Goal: Information Seeking & Learning: Find specific fact

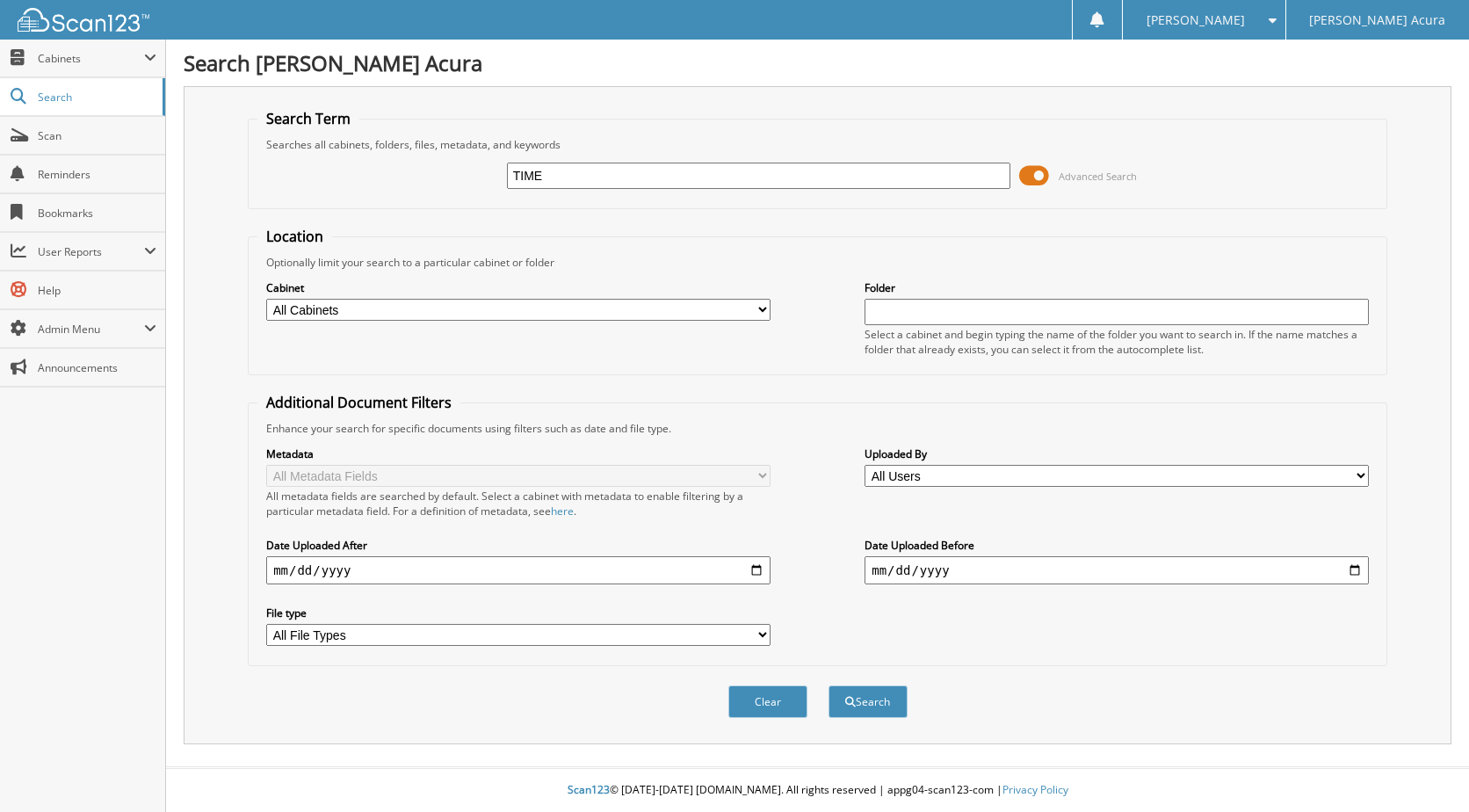
type input "TIME"
click at [380, 575] on input "date" at bounding box center [518, 570] width 504 height 28
type input "[DATE]"
click at [828, 686] on button "Search" at bounding box center [868, 701] width 79 height 33
type input "TIME"
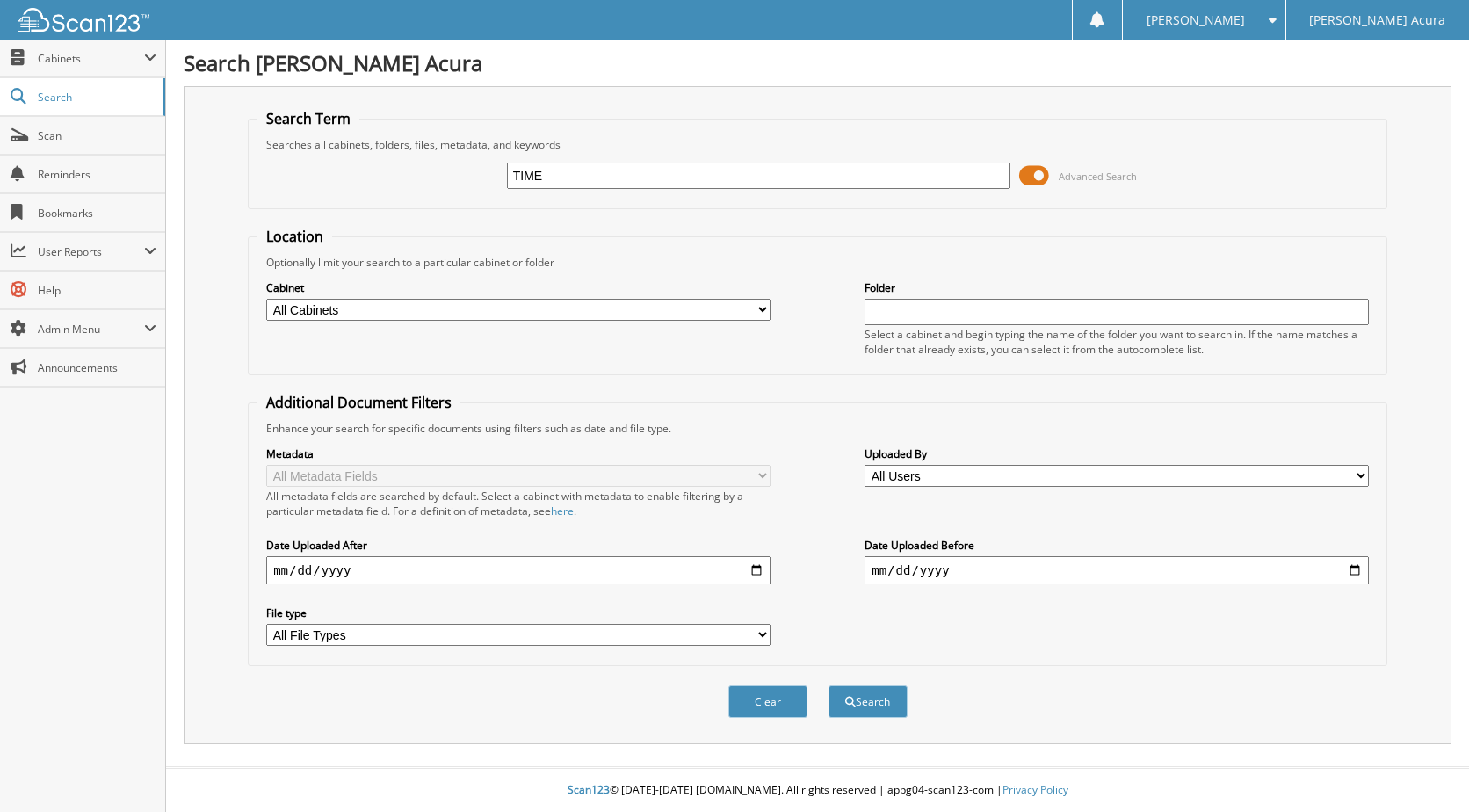
click at [347, 311] on select "All Cabinets ACCOUNTS PAYABLE ACCOUNTS PAYABLE DIGITAL ACCOUNTS RECEIVABLE AP A…" at bounding box center [518, 309] width 504 height 22
select select "24597"
click at [266, 299] on select "All Cabinets ACCOUNTS PAYABLE ACCOUNTS PAYABLE DIGITAL ACCOUNTS RECEIVABLE AP A…" at bounding box center [518, 309] width 504 height 22
click at [347, 570] on input "date" at bounding box center [518, 570] width 504 height 28
type input "[DATE]"
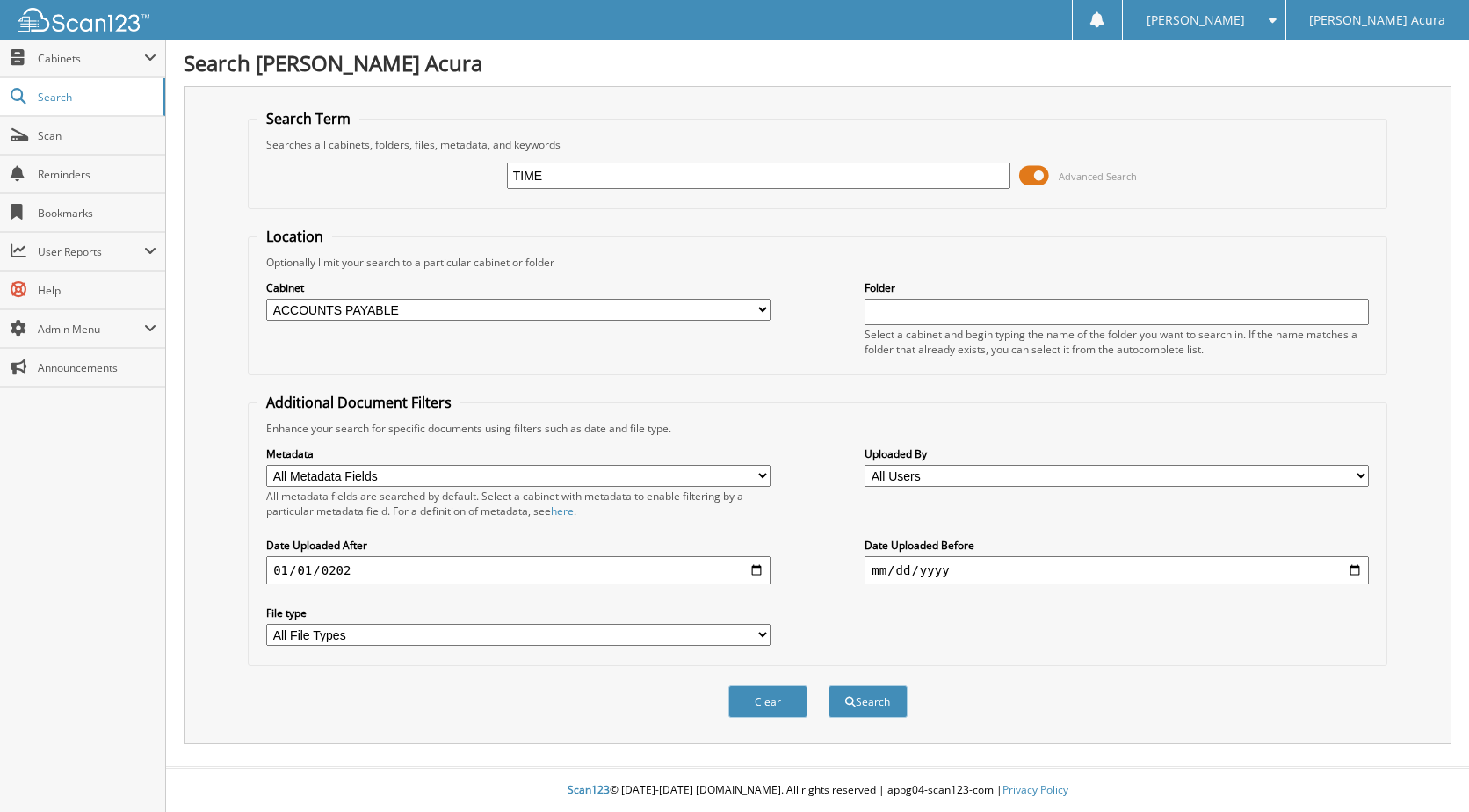
click at [828, 686] on button "Search" at bounding box center [868, 701] width 79 height 33
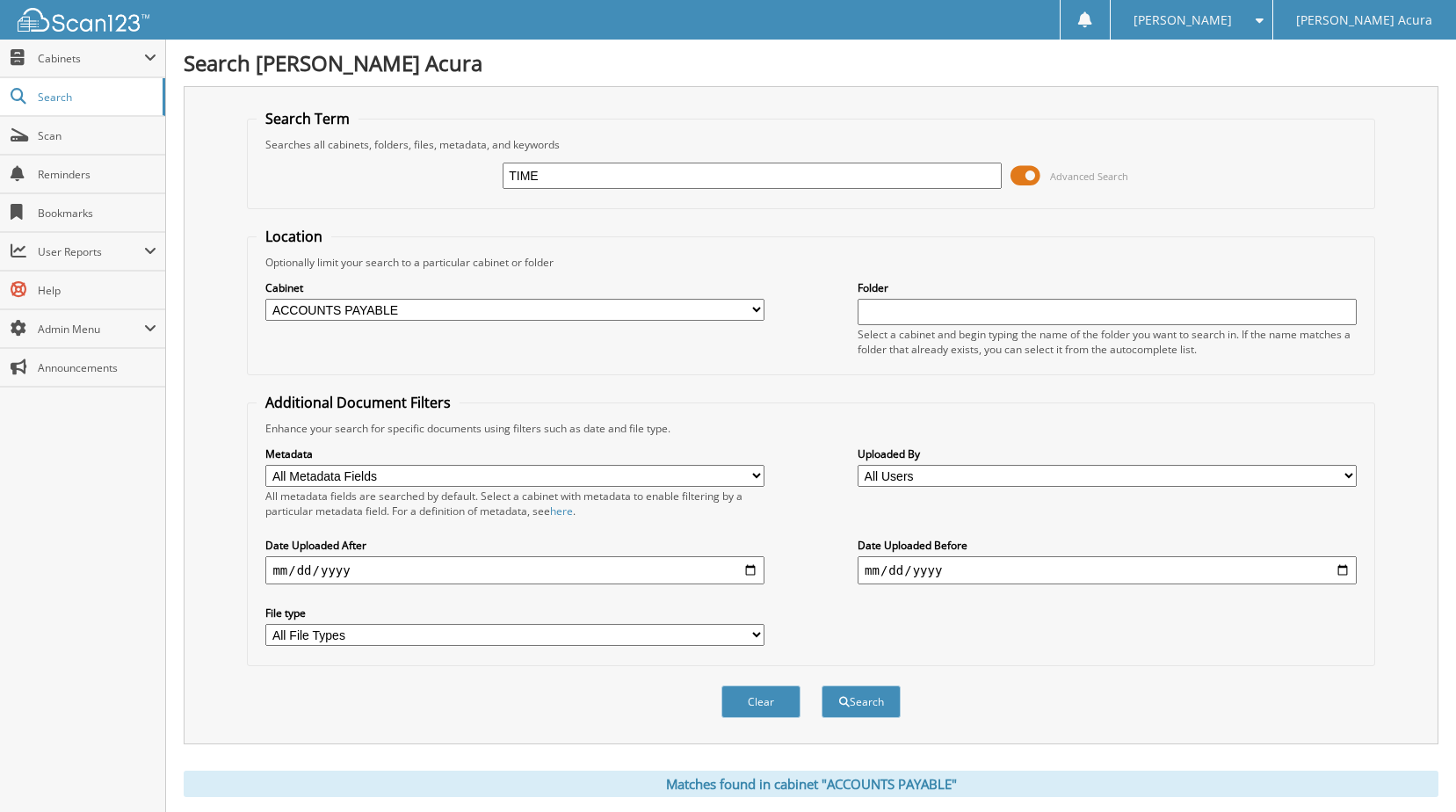
click at [575, 174] on input "TIME" at bounding box center [751, 176] width 499 height 26
type input "TIME USA LLC"
click at [822, 686] on button "Search" at bounding box center [861, 701] width 79 height 33
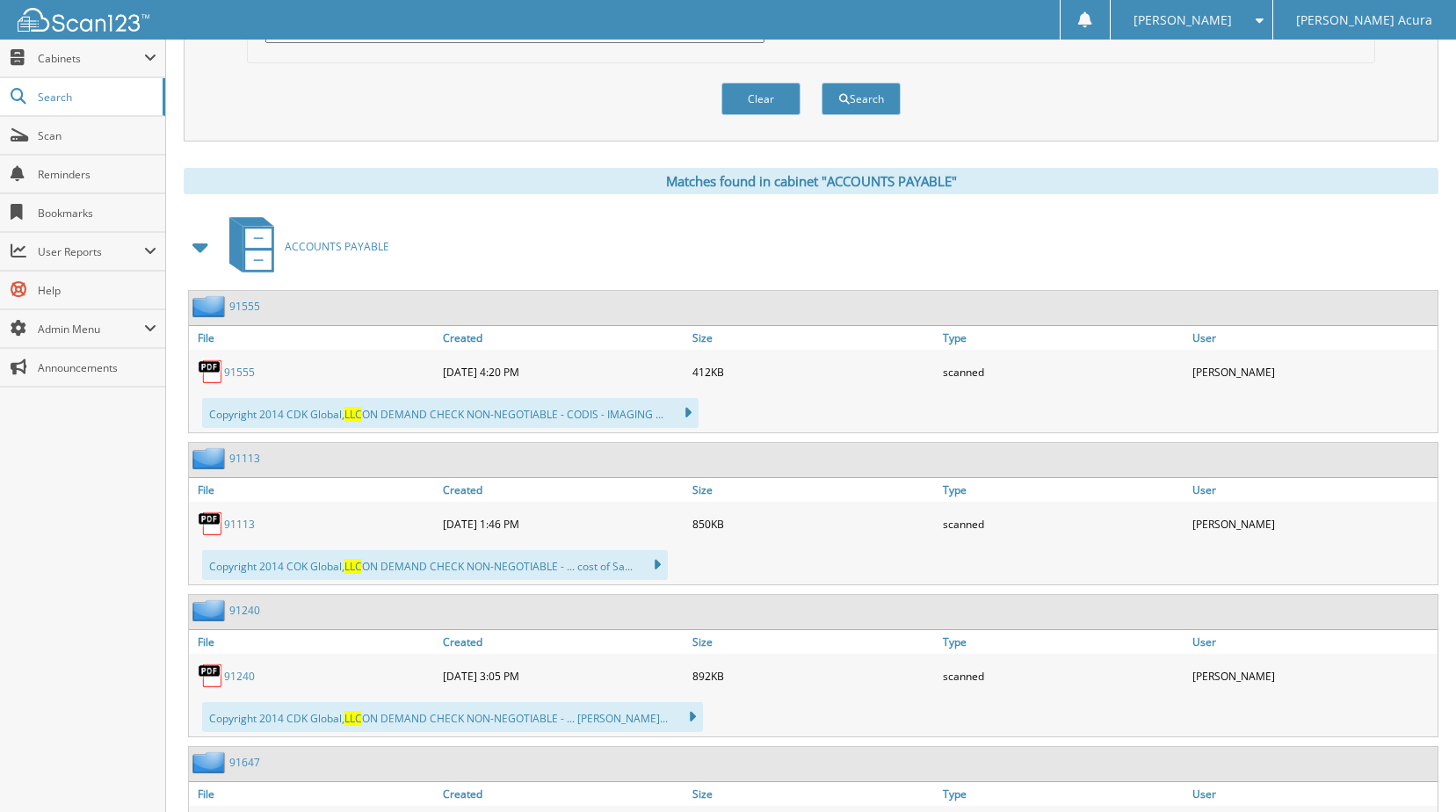
scroll to position [615, 0]
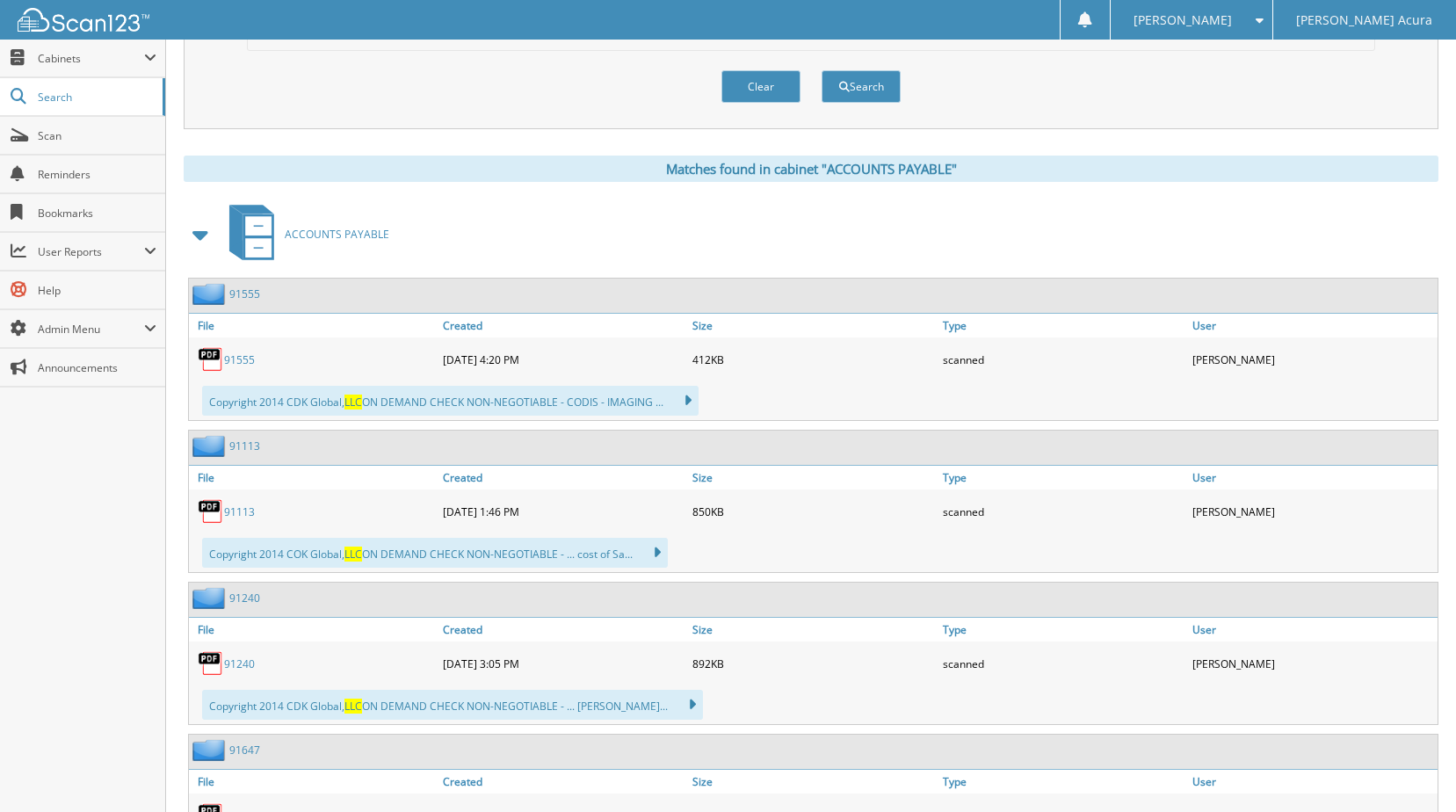
click at [246, 360] on link "91555" at bounding box center [239, 360] width 31 height 15
click at [653, 255] on div "ACCOUNTS PAYABLE" at bounding box center [810, 234] width 1255 height 69
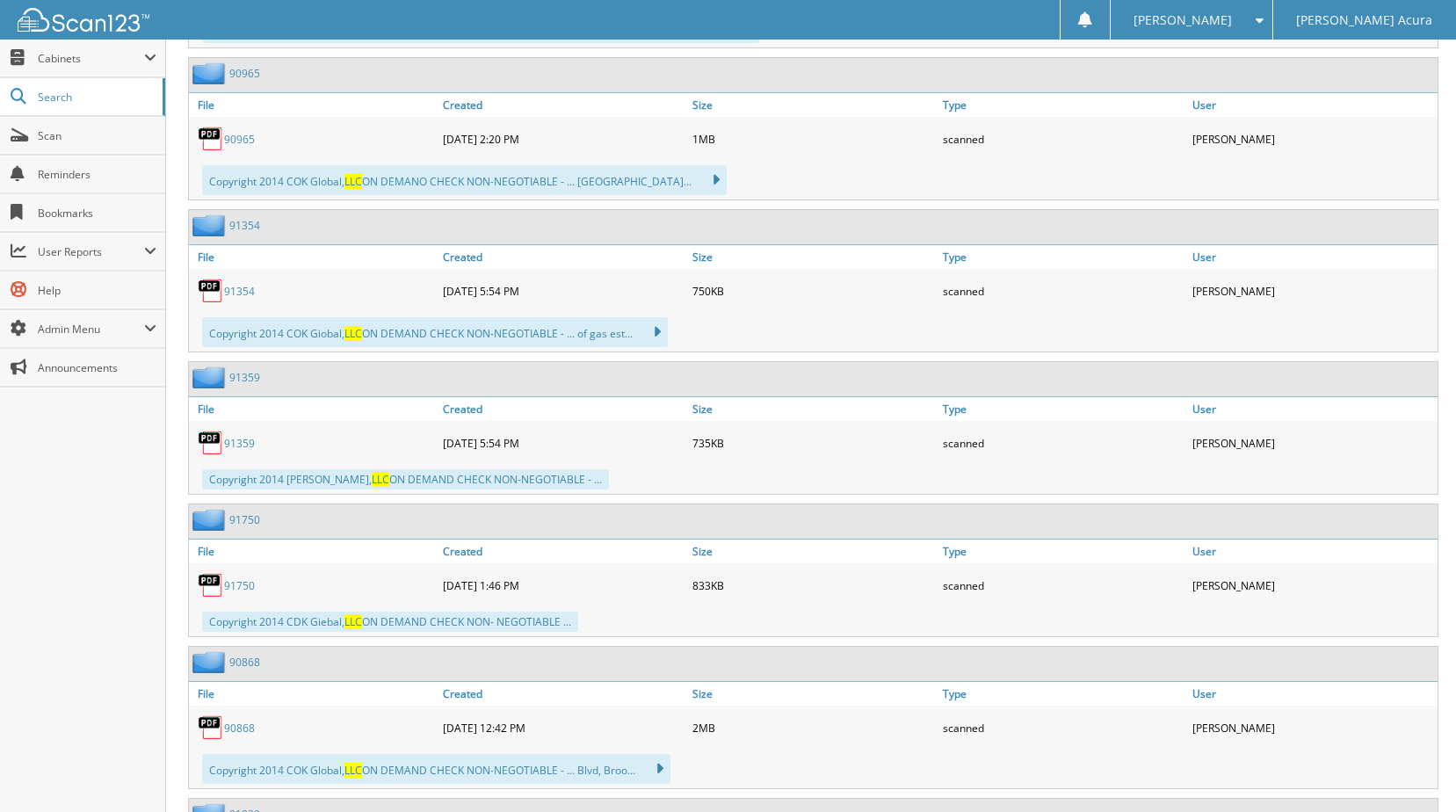
scroll to position [0, 0]
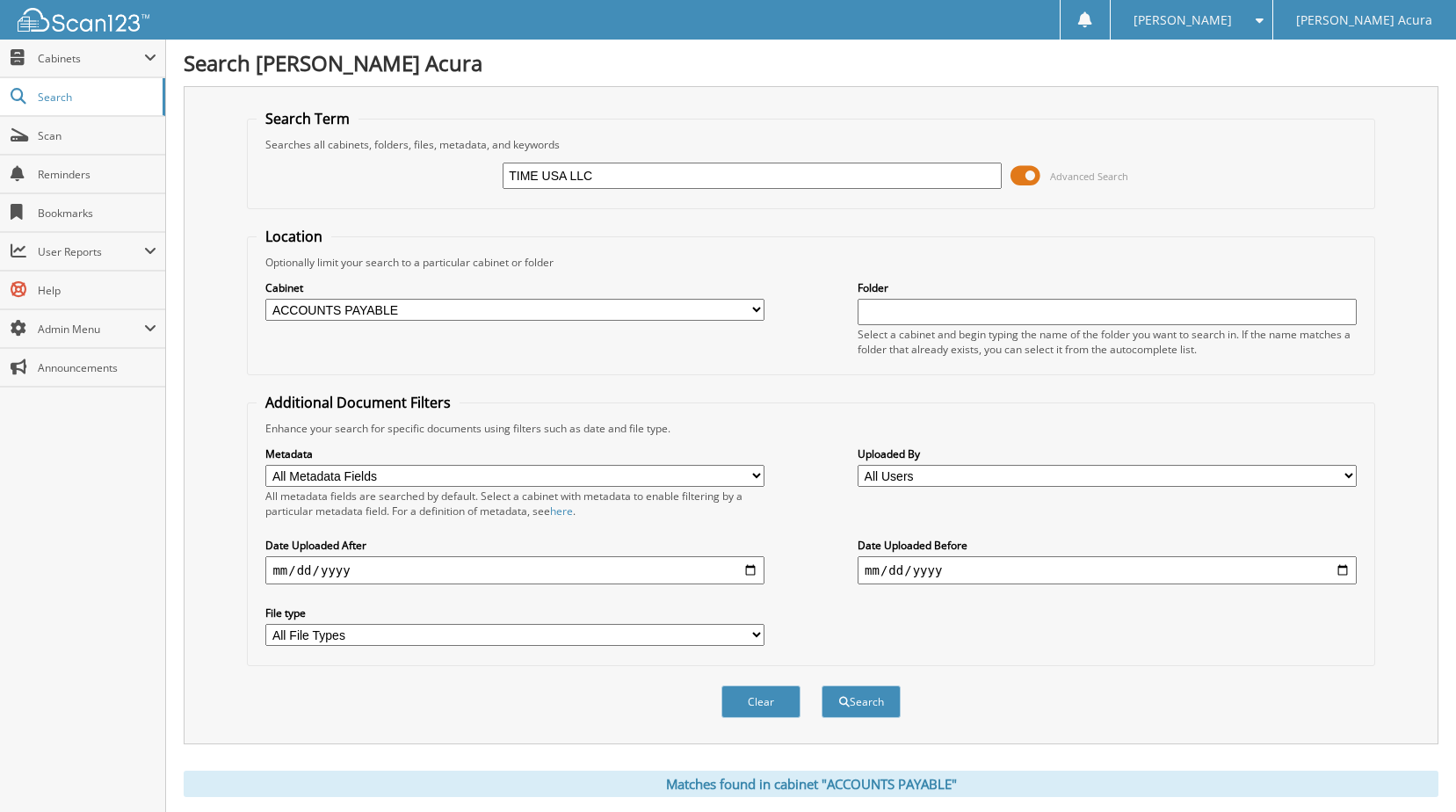
drag, startPoint x: 566, startPoint y: 171, endPoint x: 632, endPoint y: 171, distance: 66.0
click at [632, 171] on input "TIME USA LLC" at bounding box center [751, 176] width 499 height 26
type input "TIME [GEOGRAPHIC_DATA]"
click at [854, 712] on button "Search" at bounding box center [861, 701] width 79 height 33
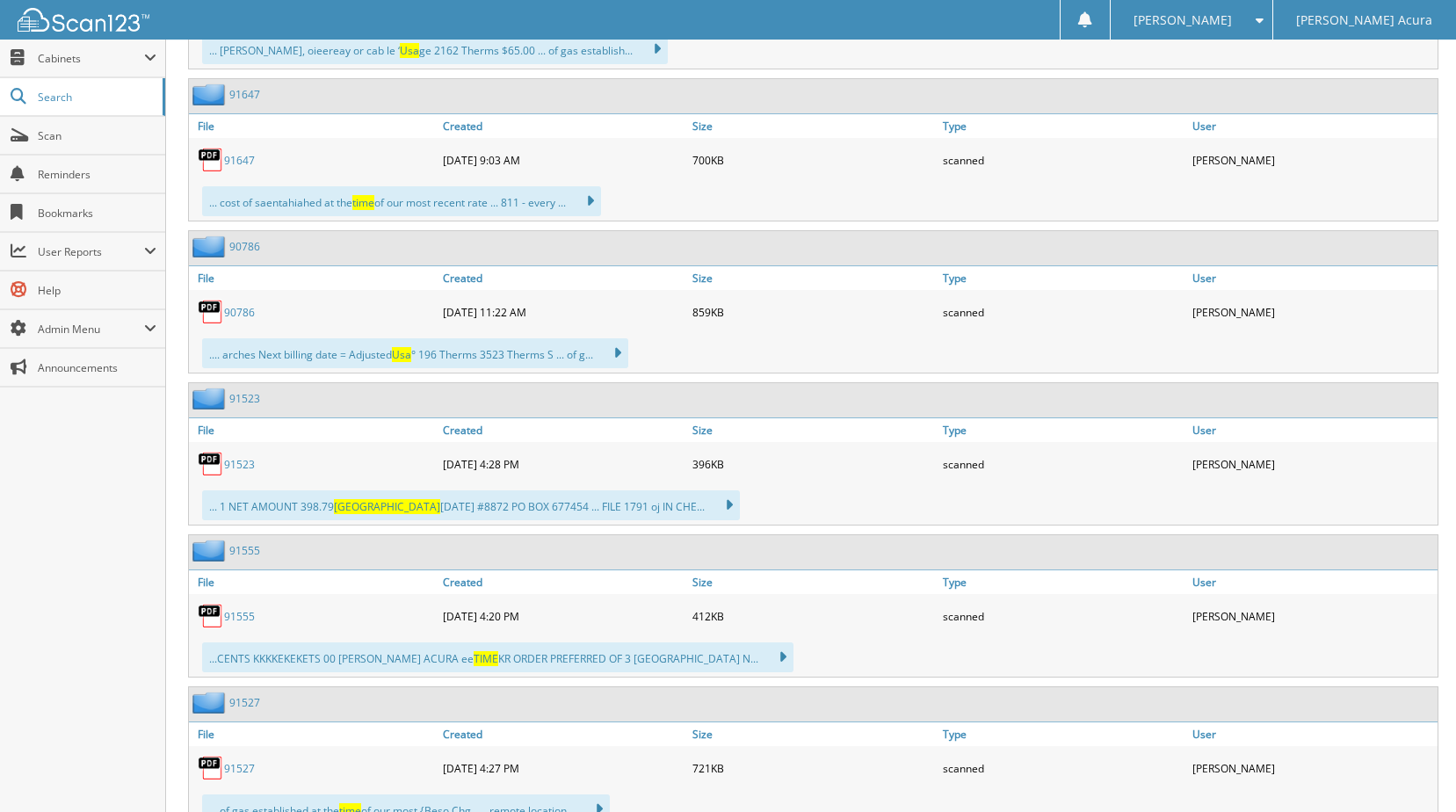
scroll to position [1142, 0]
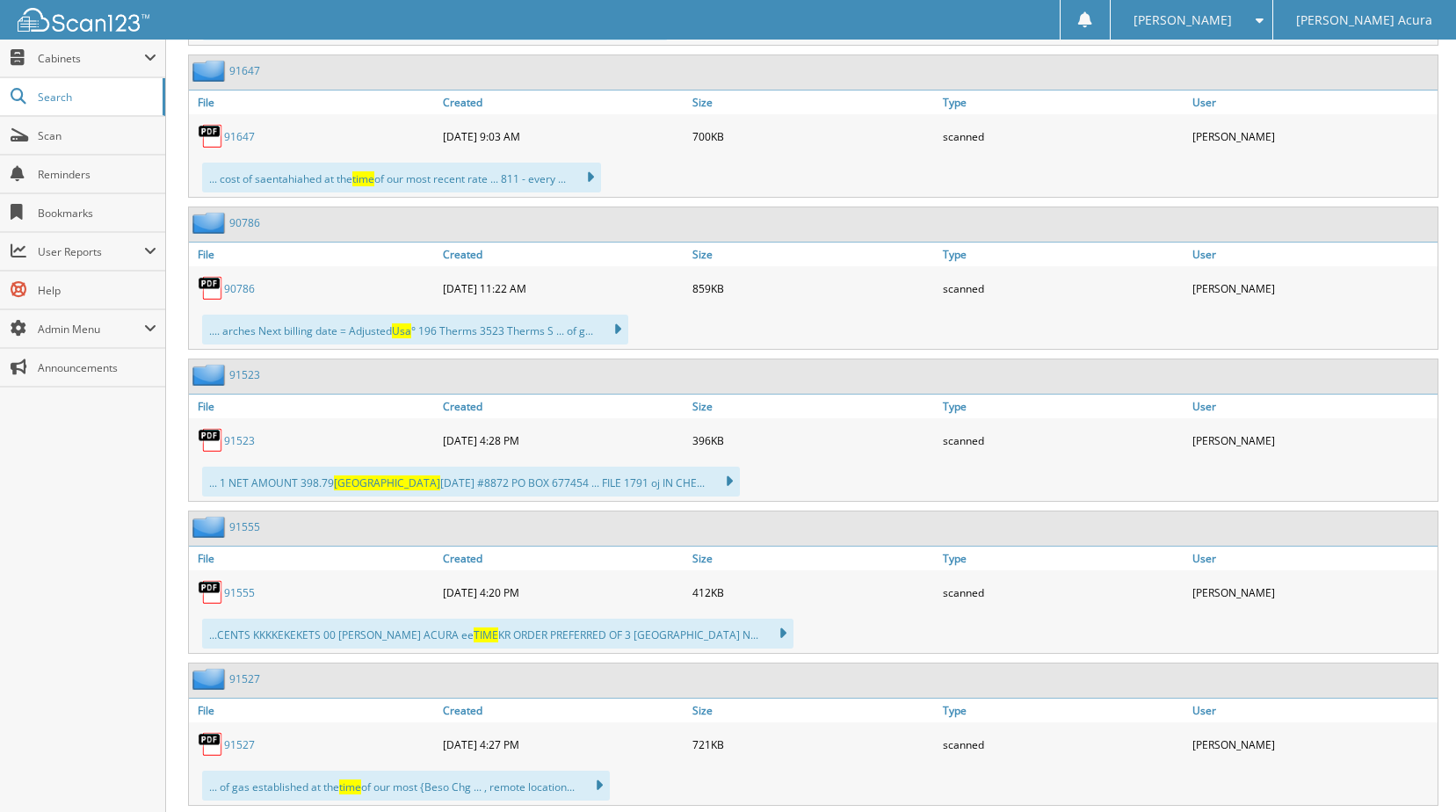
click at [230, 442] on link "91523" at bounding box center [239, 440] width 31 height 15
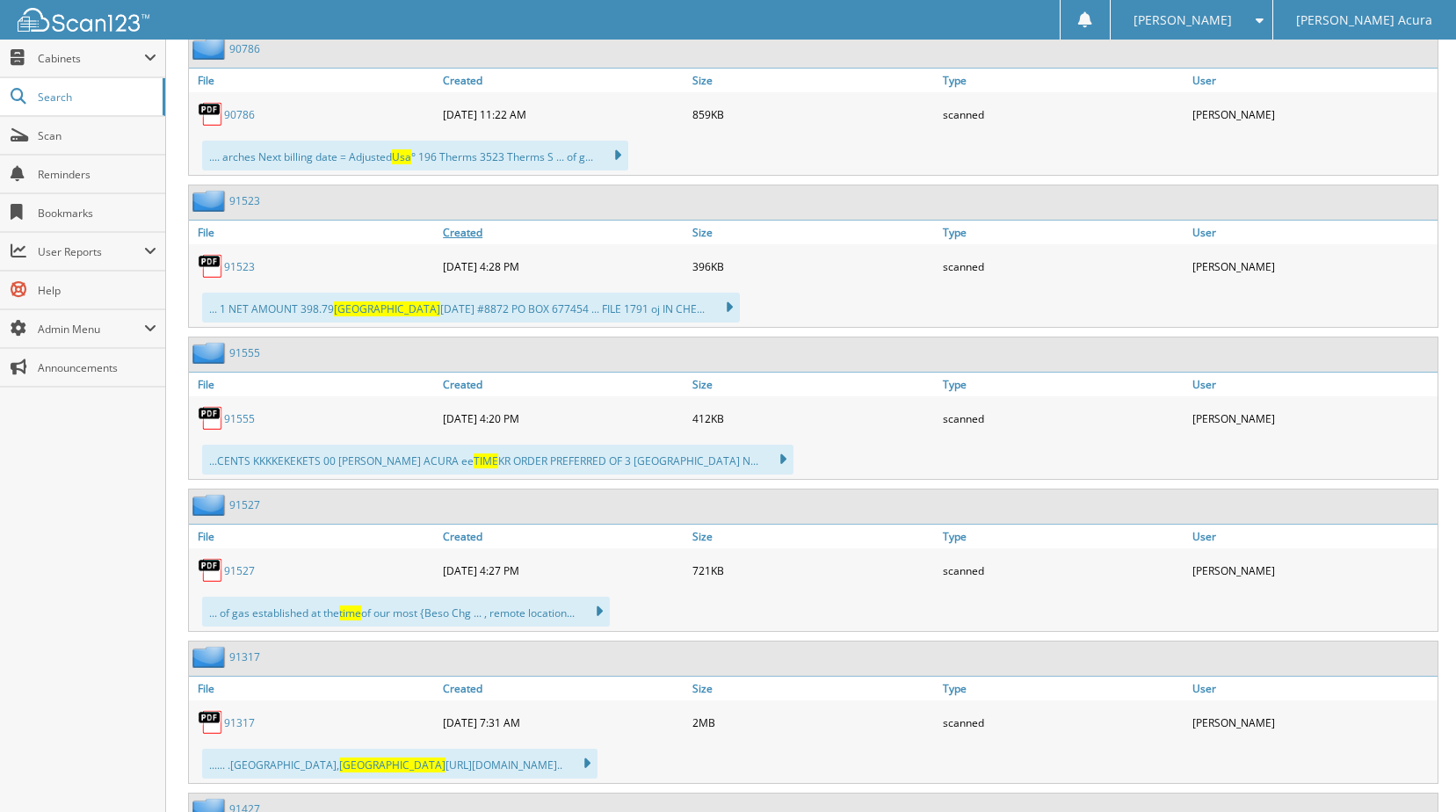
scroll to position [1318, 0]
click at [238, 410] on link "91555" at bounding box center [239, 417] width 31 height 15
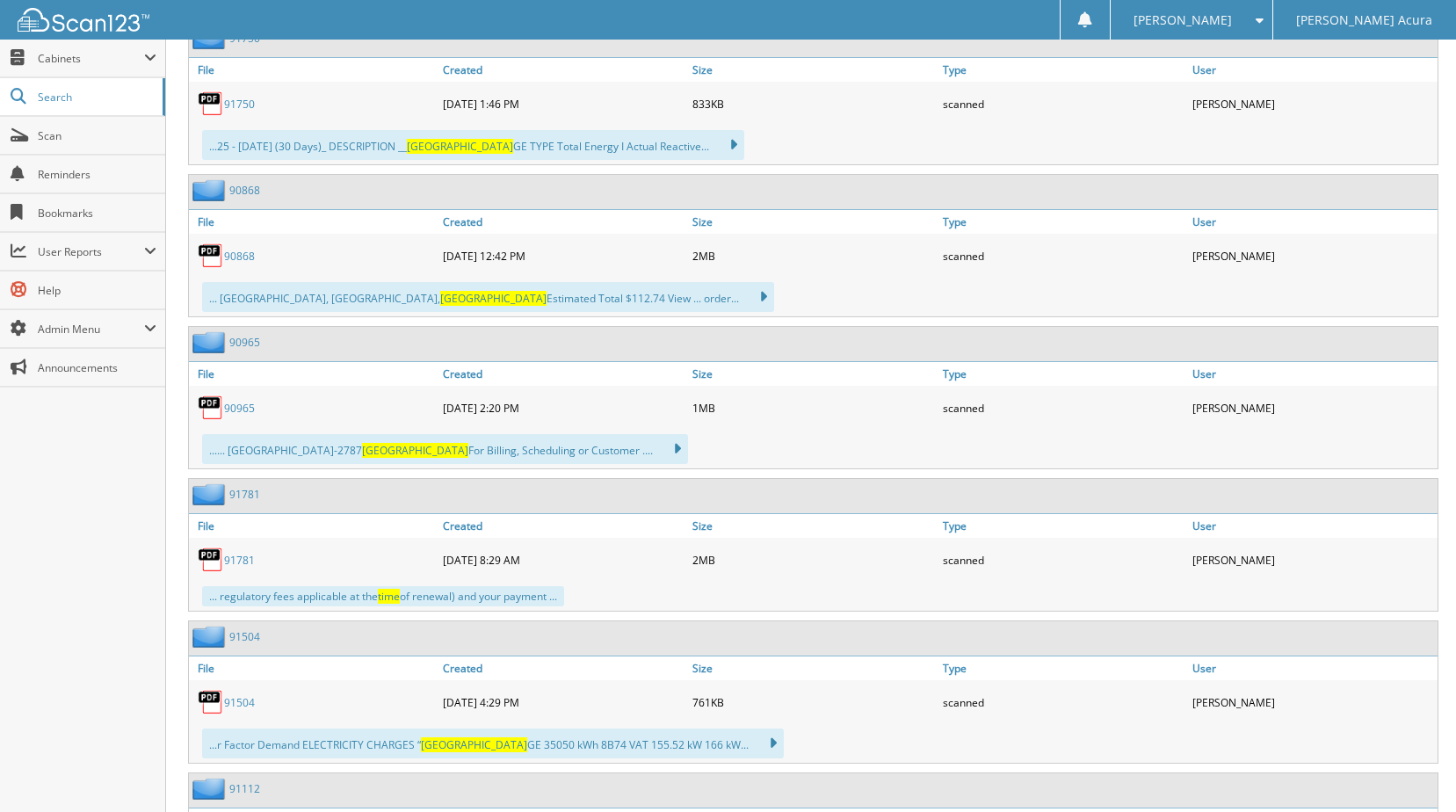
scroll to position [4128, 0]
